Goal: Navigation & Orientation: Find specific page/section

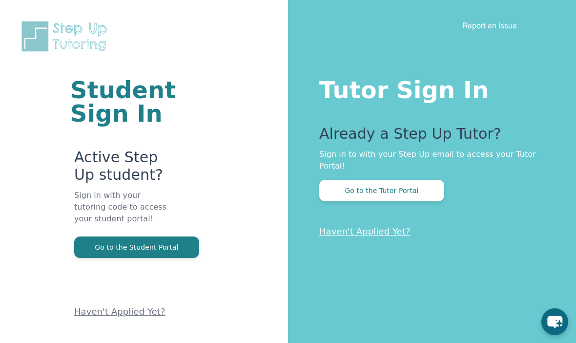
click at [432, 189] on button "Go to the Tutor Portal" at bounding box center [381, 190] width 125 height 21
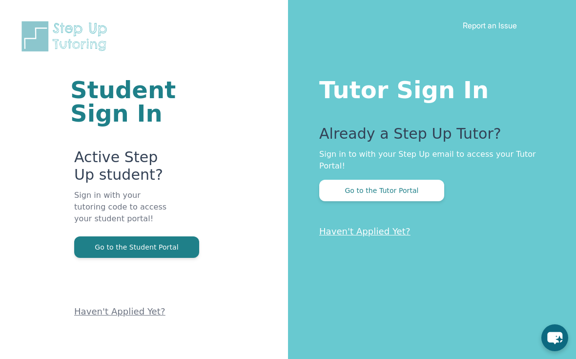
click at [32, 39] on img at bounding box center [67, 37] width 94 height 34
click at [43, 26] on img at bounding box center [67, 37] width 94 height 34
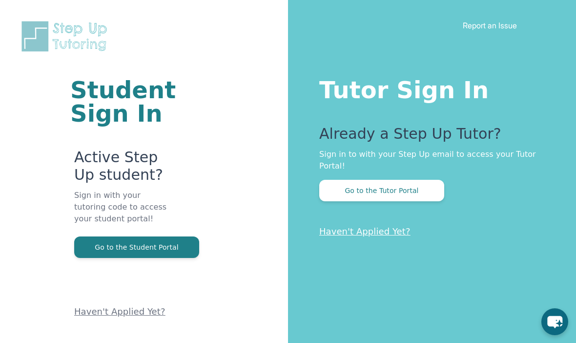
click at [156, 249] on button "Go to the Student Portal" at bounding box center [136, 246] width 125 height 21
click at [175, 256] on button "Go to the Student Portal" at bounding box center [136, 246] width 125 height 21
click at [250, 6] on div "Student Sign In Active Step Up student? Sign in with your tutoring code to acce…" at bounding box center [144, 171] width 288 height 343
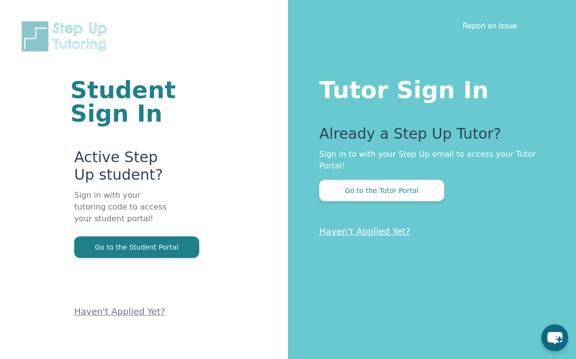
click at [141, 249] on button "Go to the Student Portal" at bounding box center [136, 246] width 125 height 21
click at [517, 29] on link "Report an Issue" at bounding box center [490, 26] width 54 height 10
click at [82, 237] on button "Go to the Student Portal" at bounding box center [136, 246] width 125 height 21
